Goal: Task Accomplishment & Management: Complete application form

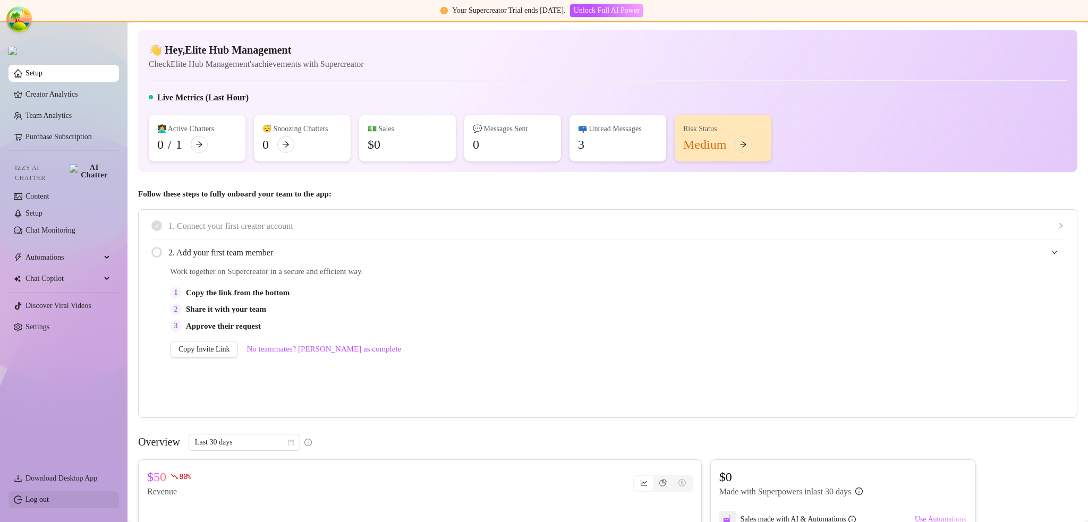
click at [38, 500] on link "Log out" at bounding box center [36, 500] width 23 height 8
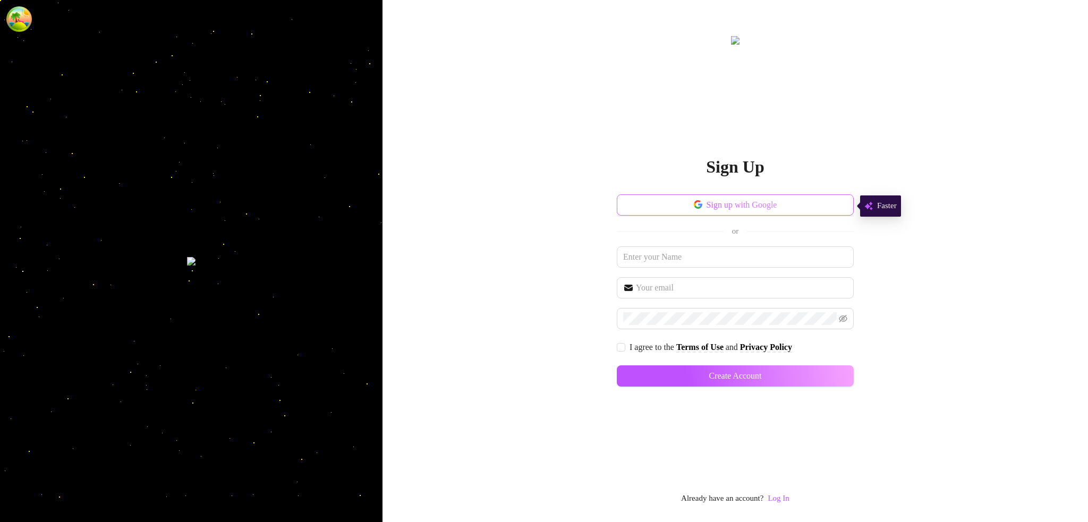
click at [737, 210] on span "Sign up with Google" at bounding box center [741, 205] width 71 height 10
